Goal: Transaction & Acquisition: Book appointment/travel/reservation

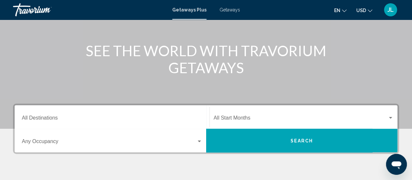
scroll to position [97, 0]
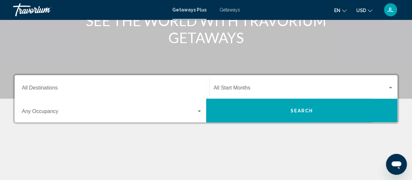
click at [124, 78] on div "Destination All Destinations" at bounding box center [112, 87] width 181 height 21
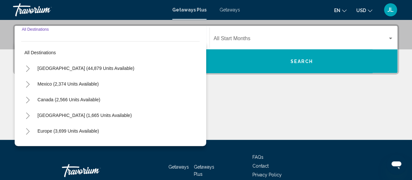
scroll to position [149, 0]
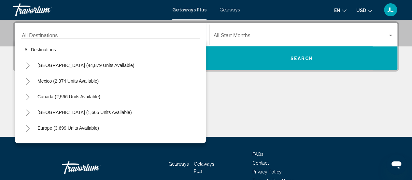
click at [120, 82] on div "Mexico (2,374 units available)" at bounding box center [110, 81] width 179 height 16
click at [29, 64] on icon "Toggle United States (44,879 units available)" at bounding box center [27, 65] width 5 height 7
click at [35, 80] on icon "Toggle Arizona (962 units available)" at bounding box center [35, 81] width 4 height 7
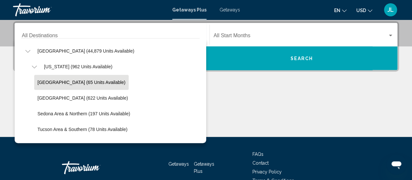
scroll to position [18, 0]
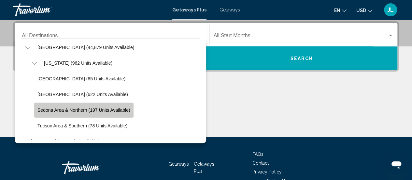
click at [74, 108] on span "Sedona Area & Northern (197 units available)" at bounding box center [83, 109] width 93 height 5
type input "**********"
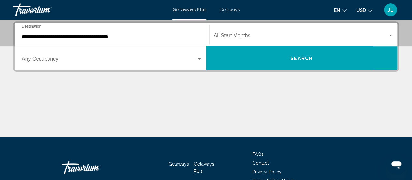
click at [49, 43] on div "**********" at bounding box center [112, 34] width 181 height 21
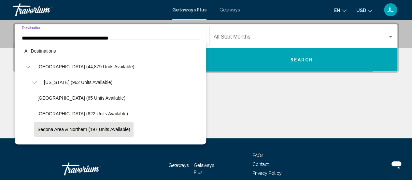
scroll to position [39, 0]
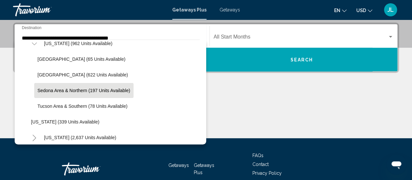
click at [230, 89] on div "Main content" at bounding box center [206, 113] width 386 height 49
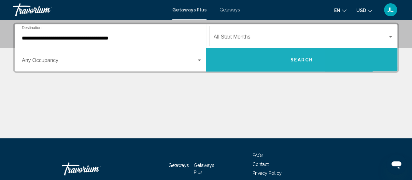
click at [237, 61] on button "Search" at bounding box center [302, 59] width 192 height 23
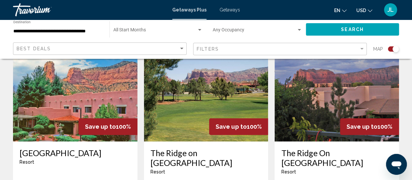
scroll to position [253, 0]
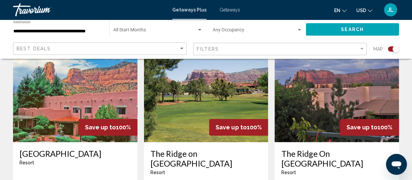
click at [72, 117] on img "Main content" at bounding box center [75, 89] width 124 height 104
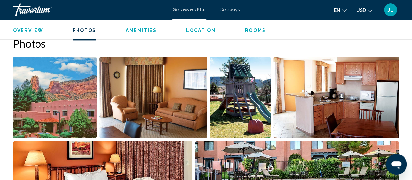
scroll to position [405, 0]
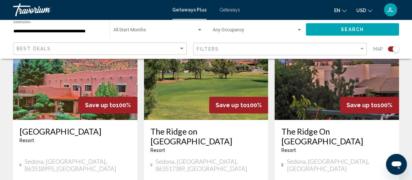
scroll to position [276, 0]
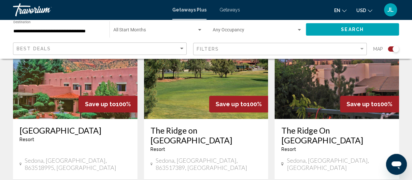
click at [181, 130] on h3 "The Ridge on [GEOGRAPHIC_DATA]" at bounding box center [206, 135] width 111 height 20
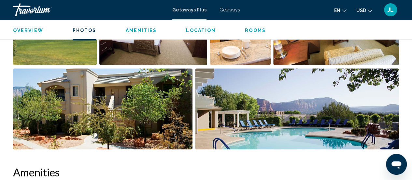
scroll to position [480, 0]
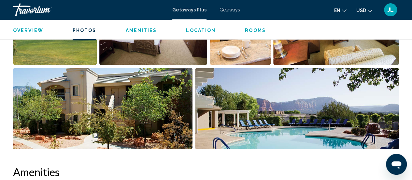
click at [100, 98] on img "Open full-screen image slider" at bounding box center [103, 108] width 180 height 81
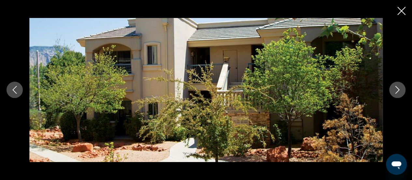
scroll to position [481, 0]
click at [397, 91] on icon "Next image" at bounding box center [398, 90] width 8 height 8
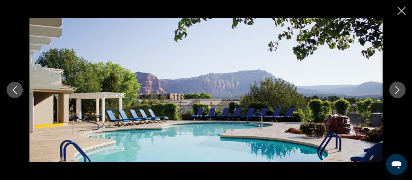
click at [397, 91] on icon "Next image" at bounding box center [398, 90] width 8 height 8
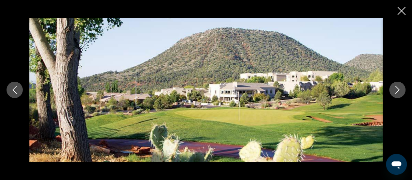
click at [397, 91] on icon "Next image" at bounding box center [398, 90] width 8 height 8
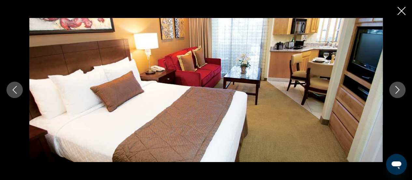
click at [397, 91] on icon "Next image" at bounding box center [398, 90] width 8 height 8
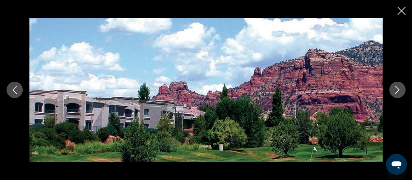
click at [397, 91] on icon "Next image" at bounding box center [398, 90] width 8 height 8
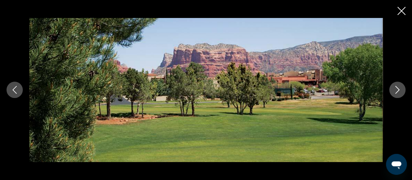
click at [397, 91] on icon "Next image" at bounding box center [398, 90] width 8 height 8
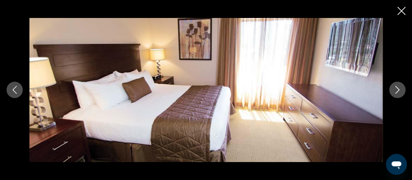
scroll to position [496, 0]
click at [402, 12] on icon "Close slideshow" at bounding box center [402, 11] width 8 height 8
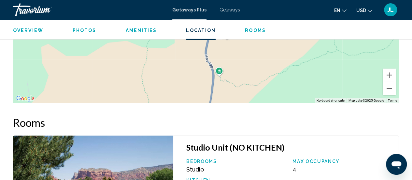
scroll to position [1076, 0]
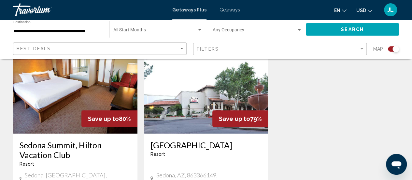
scroll to position [970, 0]
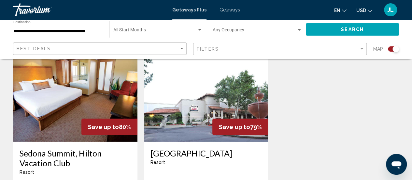
click at [204, 90] on img "Main content" at bounding box center [206, 89] width 124 height 104
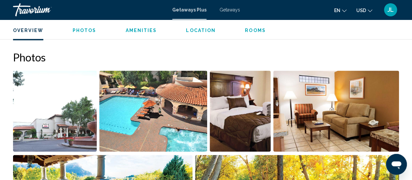
scroll to position [399, 0]
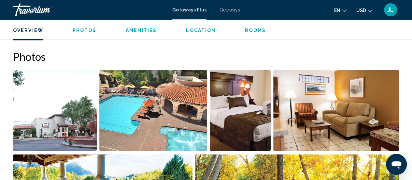
click at [131, 107] on img "Open full-screen image slider" at bounding box center [153, 110] width 108 height 81
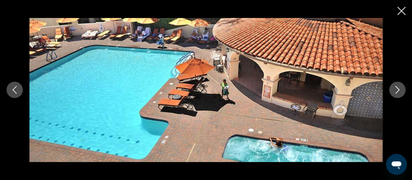
click at [397, 90] on icon "Next image" at bounding box center [398, 90] width 8 height 8
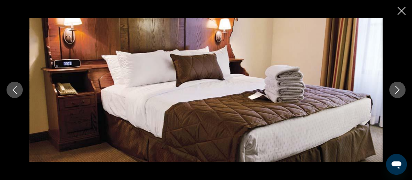
click at [397, 90] on icon "Next image" at bounding box center [398, 90] width 8 height 8
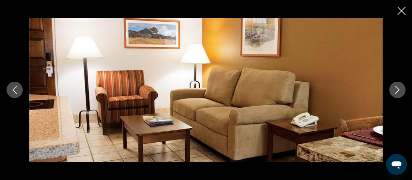
click at [397, 90] on icon "Next image" at bounding box center [398, 90] width 8 height 8
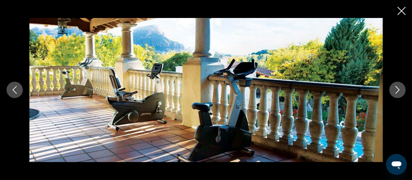
click at [397, 90] on icon "Next image" at bounding box center [398, 90] width 8 height 8
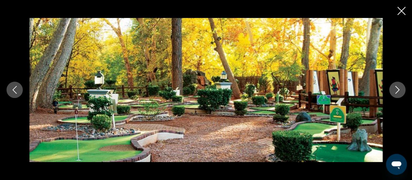
click at [397, 90] on icon "Next image" at bounding box center [398, 90] width 8 height 8
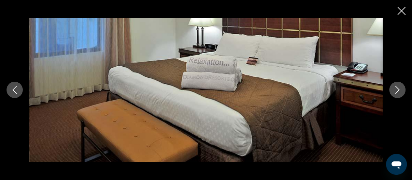
click at [397, 90] on icon "Next image" at bounding box center [398, 90] width 8 height 8
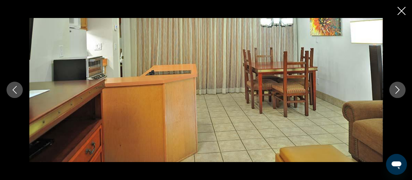
click at [397, 90] on icon "Next image" at bounding box center [398, 90] width 8 height 8
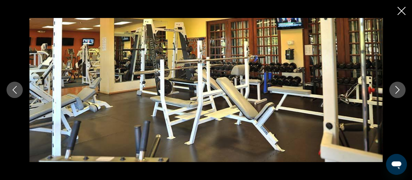
click at [397, 90] on icon "Next image" at bounding box center [398, 90] width 8 height 8
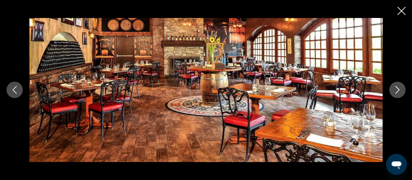
click at [397, 90] on icon "Next image" at bounding box center [398, 90] width 8 height 8
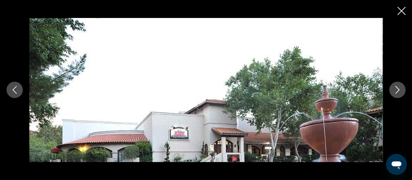
scroll to position [523, 0]
click at [397, 89] on icon "Next image" at bounding box center [398, 90] width 8 height 8
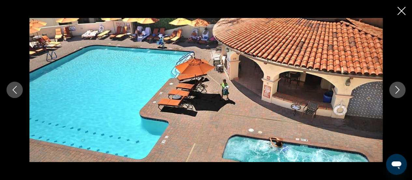
click at [397, 89] on icon "Next image" at bounding box center [398, 90] width 8 height 8
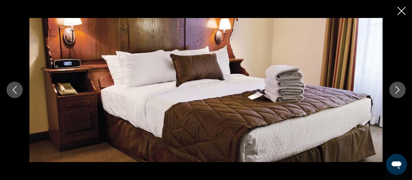
click at [397, 89] on icon "Next image" at bounding box center [398, 90] width 8 height 8
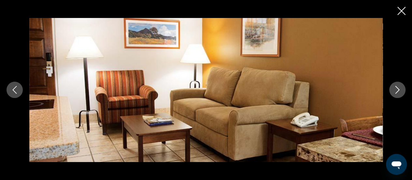
click at [397, 89] on icon "Next image" at bounding box center [398, 90] width 8 height 8
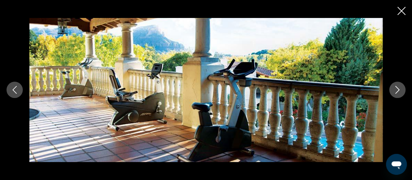
click at [397, 89] on icon "Next image" at bounding box center [398, 90] width 8 height 8
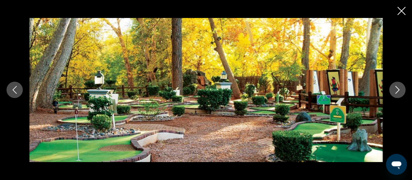
click at [401, 12] on icon "Close slideshow" at bounding box center [402, 11] width 8 height 8
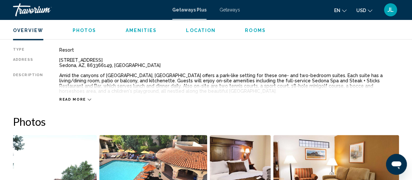
scroll to position [334, 0]
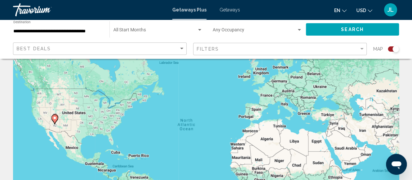
scroll to position [27, 0]
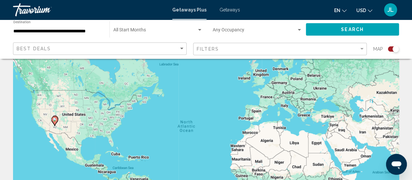
click at [232, 9] on span "Getaways" at bounding box center [230, 9] width 21 height 5
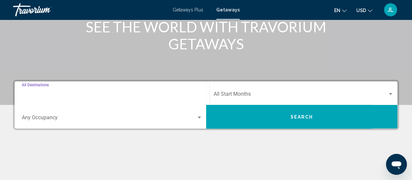
click at [104, 94] on input "Destination All Destinations" at bounding box center [112, 95] width 181 height 6
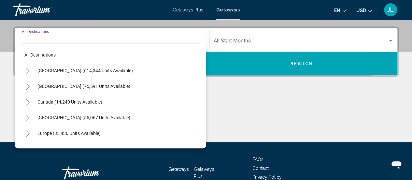
scroll to position [149, 0]
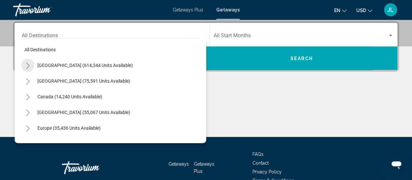
click at [29, 64] on icon "Toggle United States (614,344 units available)" at bounding box center [27, 65] width 5 height 7
click at [35, 80] on icon "Toggle Arizona (24,102 units available)" at bounding box center [35, 81] width 4 height 7
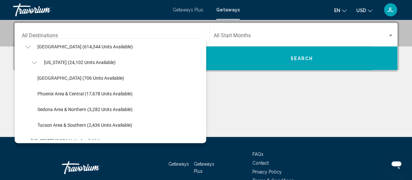
scroll to position [20, 0]
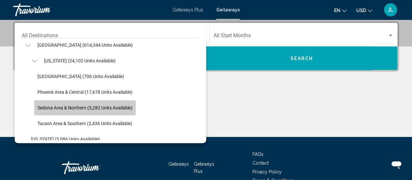
click at [77, 107] on span "Sedona Area & Northern (3,282 units available)" at bounding box center [84, 107] width 95 height 5
type input "**********"
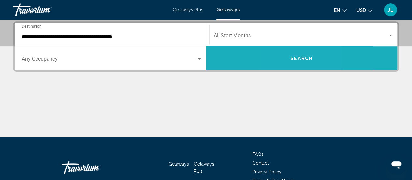
click at [288, 52] on button "Search" at bounding box center [302, 57] width 192 height 23
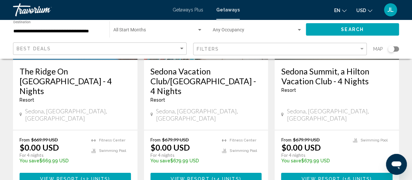
scroll to position [884, 0]
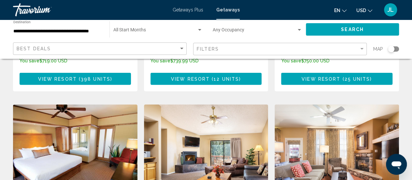
scroll to position [719, 0]
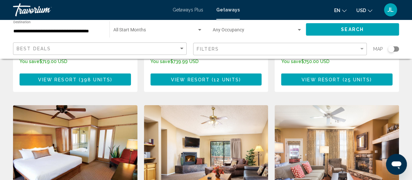
click at [79, 105] on img "Main content" at bounding box center [75, 157] width 124 height 104
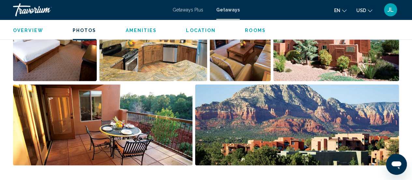
scroll to position [486, 0]
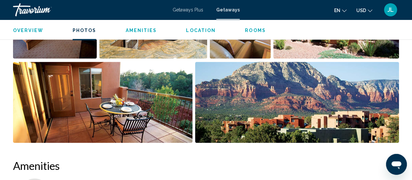
click at [98, 97] on img "Open full-screen image slider" at bounding box center [103, 102] width 180 height 81
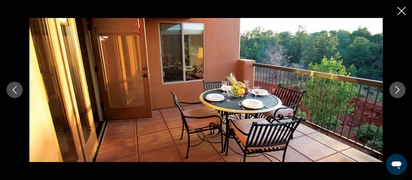
click at [397, 91] on icon "Next image" at bounding box center [398, 90] width 8 height 8
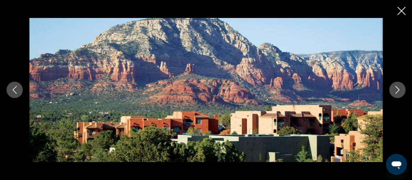
click at [397, 91] on icon "Next image" at bounding box center [398, 90] width 8 height 8
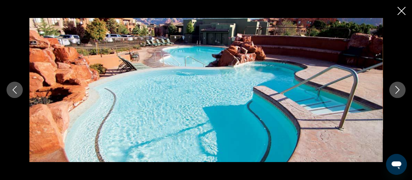
click at [397, 91] on icon "Next image" at bounding box center [398, 90] width 8 height 8
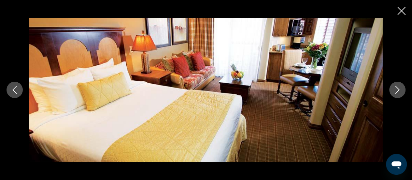
click at [397, 91] on icon "Next image" at bounding box center [398, 90] width 8 height 8
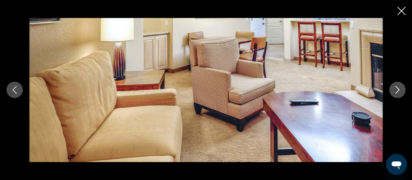
click at [397, 91] on icon "Next image" at bounding box center [398, 90] width 8 height 8
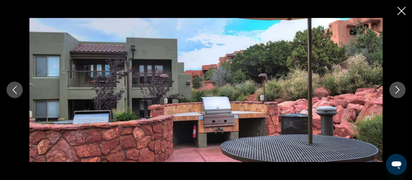
click at [397, 91] on icon "Next image" at bounding box center [398, 90] width 8 height 8
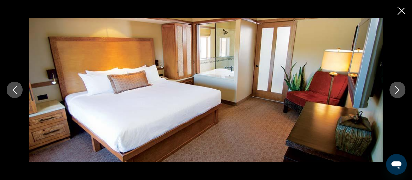
click at [398, 11] on icon "Close slideshow" at bounding box center [402, 11] width 8 height 8
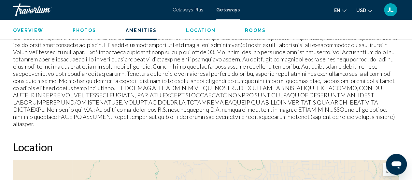
scroll to position [842, 0]
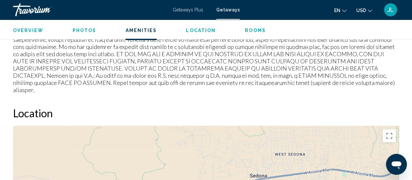
click at [282, 106] on h2 "Location" at bounding box center [206, 112] width 386 height 13
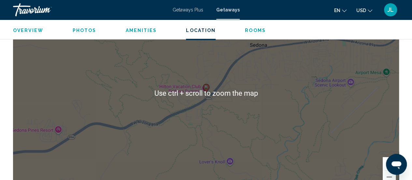
scroll to position [973, 0]
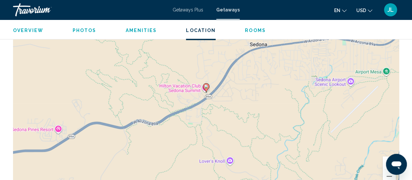
click at [230, 152] on div "To activate drag with keyboard, press Alt + Enter. Once in keyboard drag state,…" at bounding box center [206, 93] width 386 height 196
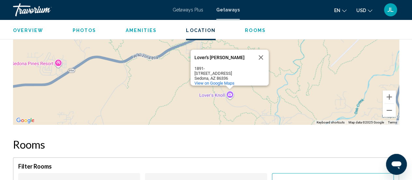
scroll to position [1038, 0]
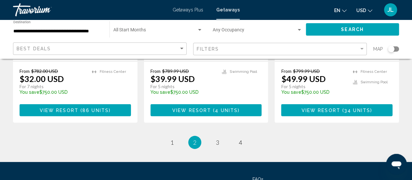
scroll to position [938, 0]
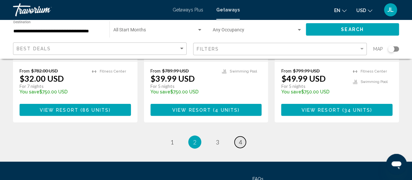
click at [242, 136] on link "page 4" at bounding box center [240, 141] width 11 height 11
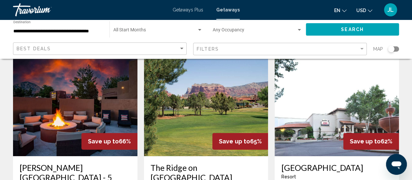
scroll to position [36, 0]
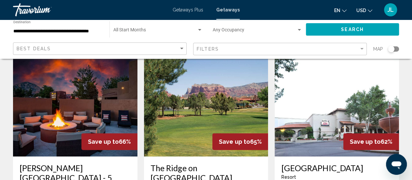
click at [81, 102] on img "Main content" at bounding box center [75, 104] width 124 height 104
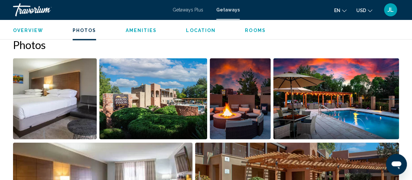
scroll to position [400, 0]
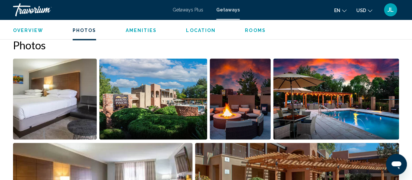
click at [121, 88] on img "Open full-screen image slider" at bounding box center [153, 98] width 108 height 81
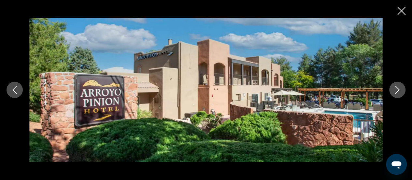
click at [393, 91] on button "Next image" at bounding box center [397, 89] width 16 height 16
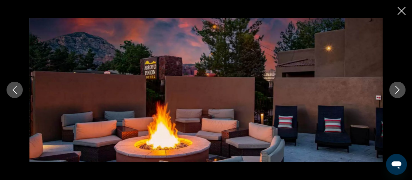
click at [393, 91] on button "Next image" at bounding box center [397, 89] width 16 height 16
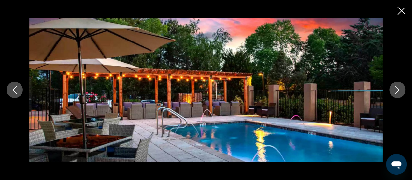
click at [393, 91] on button "Next image" at bounding box center [397, 89] width 16 height 16
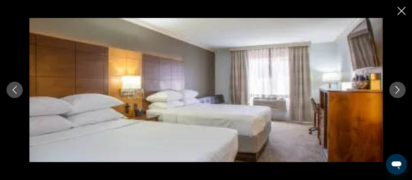
click at [393, 91] on button "Next image" at bounding box center [397, 89] width 16 height 16
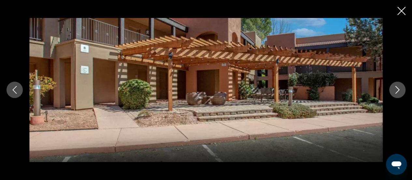
click at [393, 91] on button "Next image" at bounding box center [397, 89] width 16 height 16
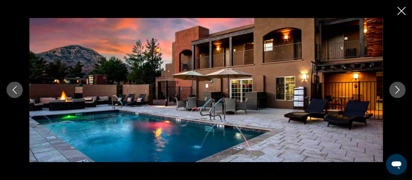
click at [393, 91] on button "Next image" at bounding box center [397, 89] width 16 height 16
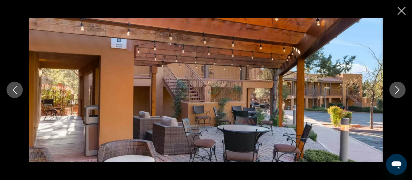
click at [393, 91] on button "Next image" at bounding box center [397, 89] width 16 height 16
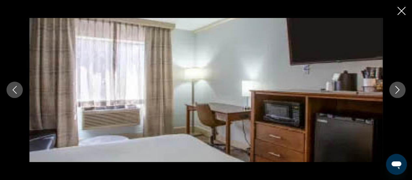
click at [393, 91] on button "Next image" at bounding box center [397, 89] width 16 height 16
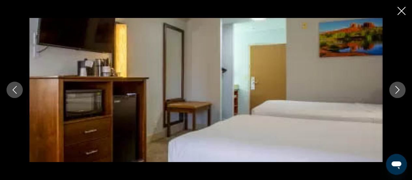
click at [393, 91] on button "Next image" at bounding box center [397, 89] width 16 height 16
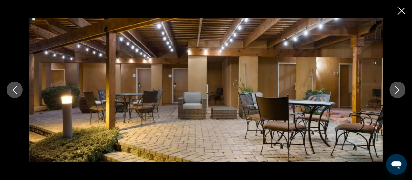
click at [393, 91] on button "Next image" at bounding box center [397, 89] width 16 height 16
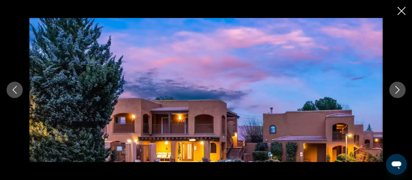
click at [393, 91] on button "Next image" at bounding box center [397, 89] width 16 height 16
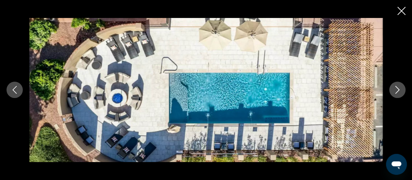
click at [393, 91] on button "Next image" at bounding box center [397, 89] width 16 height 16
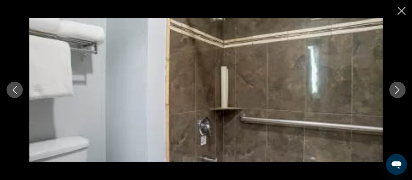
click at [393, 91] on button "Next image" at bounding box center [397, 89] width 16 height 16
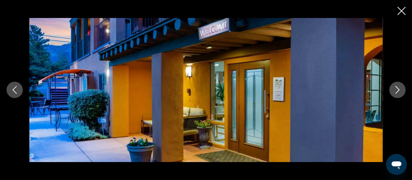
click at [393, 91] on button "Next image" at bounding box center [397, 89] width 16 height 16
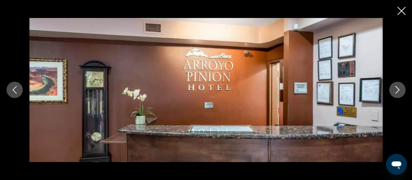
click at [393, 91] on button "Next image" at bounding box center [397, 89] width 16 height 16
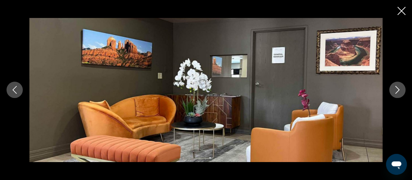
click at [401, 11] on icon "Close slideshow" at bounding box center [402, 11] width 8 height 8
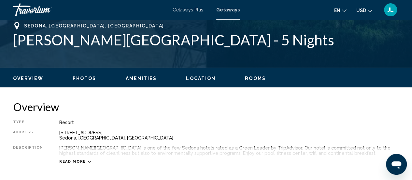
scroll to position [261, 0]
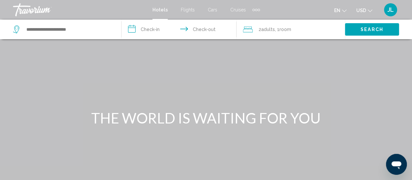
click at [391, 13] on span "JL" at bounding box center [391, 10] width 6 height 7
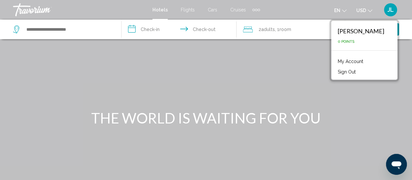
click at [303, 14] on div "en English Español Français Italiano Português русский USD USD ($) MXN (Mex$) C…" at bounding box center [333, 10] width 133 height 14
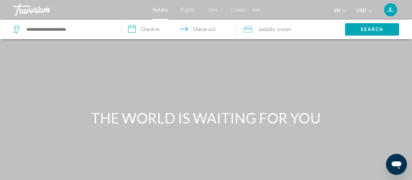
click at [239, 10] on span "Cruises" at bounding box center [238, 9] width 16 height 5
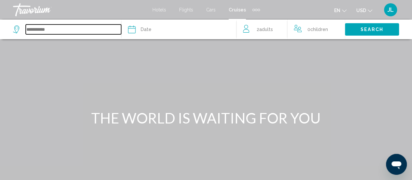
click at [54, 29] on input "Search widget" at bounding box center [73, 29] width 95 height 10
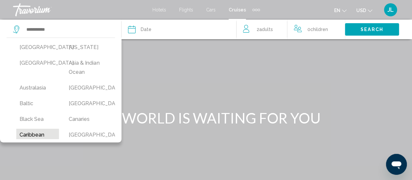
click at [40, 133] on button "Caribbean" at bounding box center [37, 134] width 43 height 12
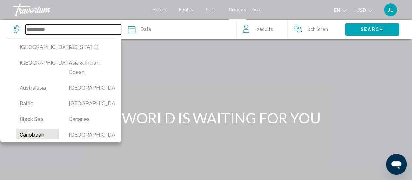
type input "*********"
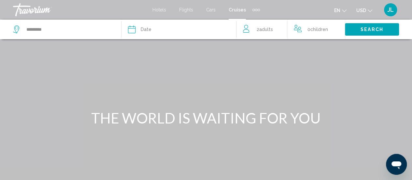
click at [181, 31] on div "Date" at bounding box center [182, 29] width 108 height 9
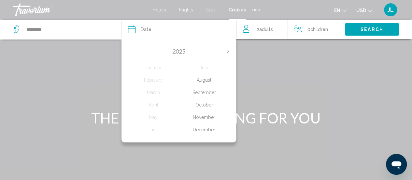
click at [205, 104] on div "October" at bounding box center [204, 105] width 51 height 12
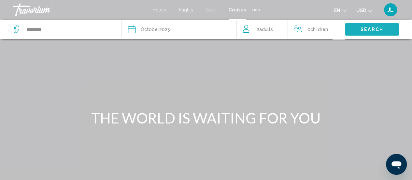
click at [363, 34] on button "Search" at bounding box center [372, 29] width 54 height 12
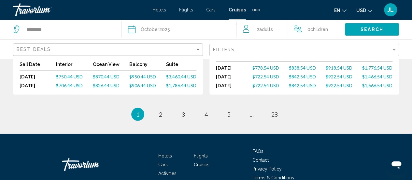
scroll to position [877, 0]
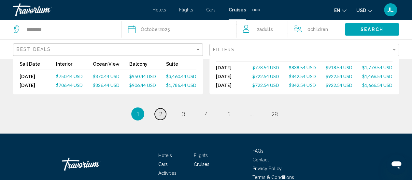
click at [162, 110] on span "2" at bounding box center [160, 113] width 3 height 7
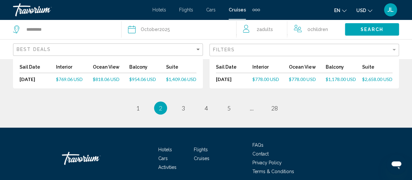
scroll to position [863, 0]
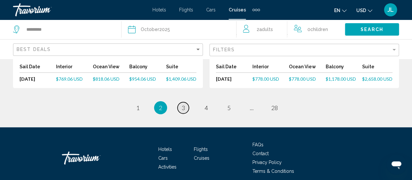
click at [182, 104] on span "3" at bounding box center [183, 107] width 3 height 7
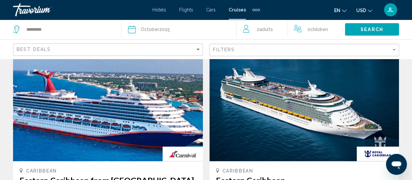
scroll to position [615, 0]
